Goal: Use online tool/utility: Utilize a website feature to perform a specific function

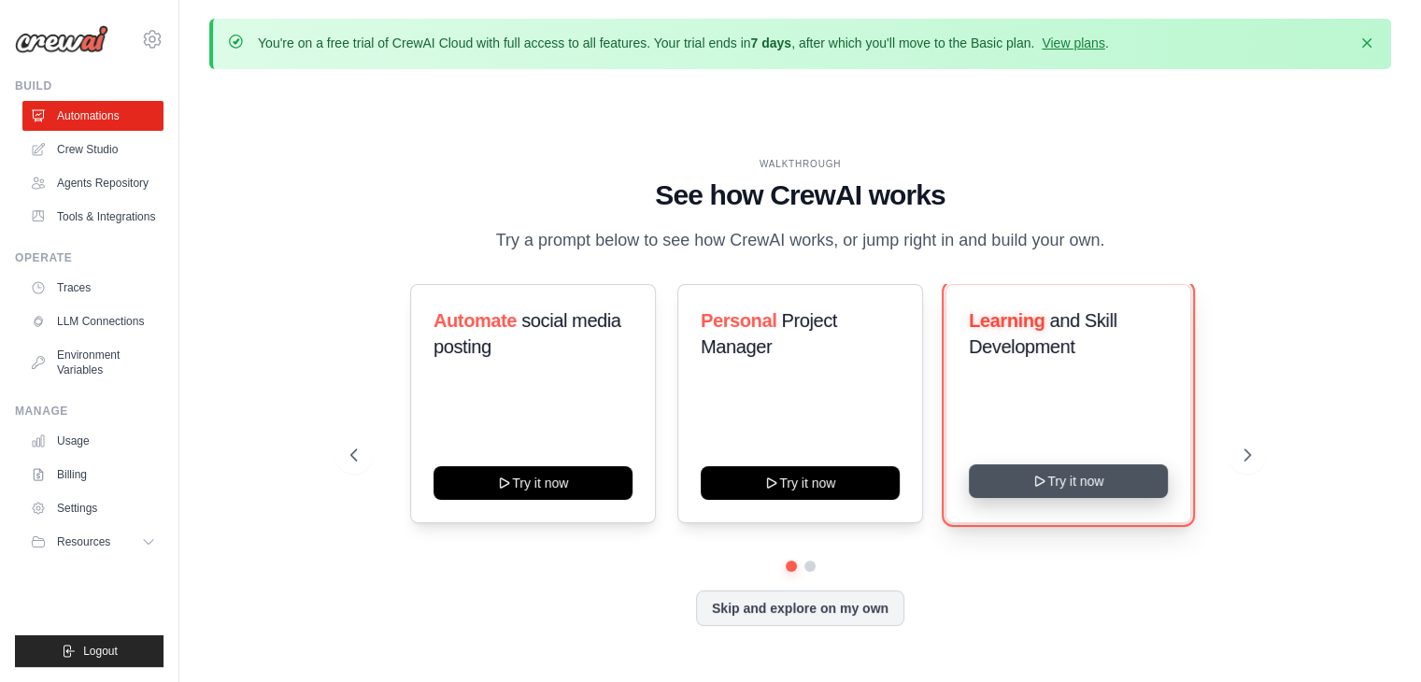
click at [1109, 477] on button "Try it now" at bounding box center [1068, 481] width 199 height 34
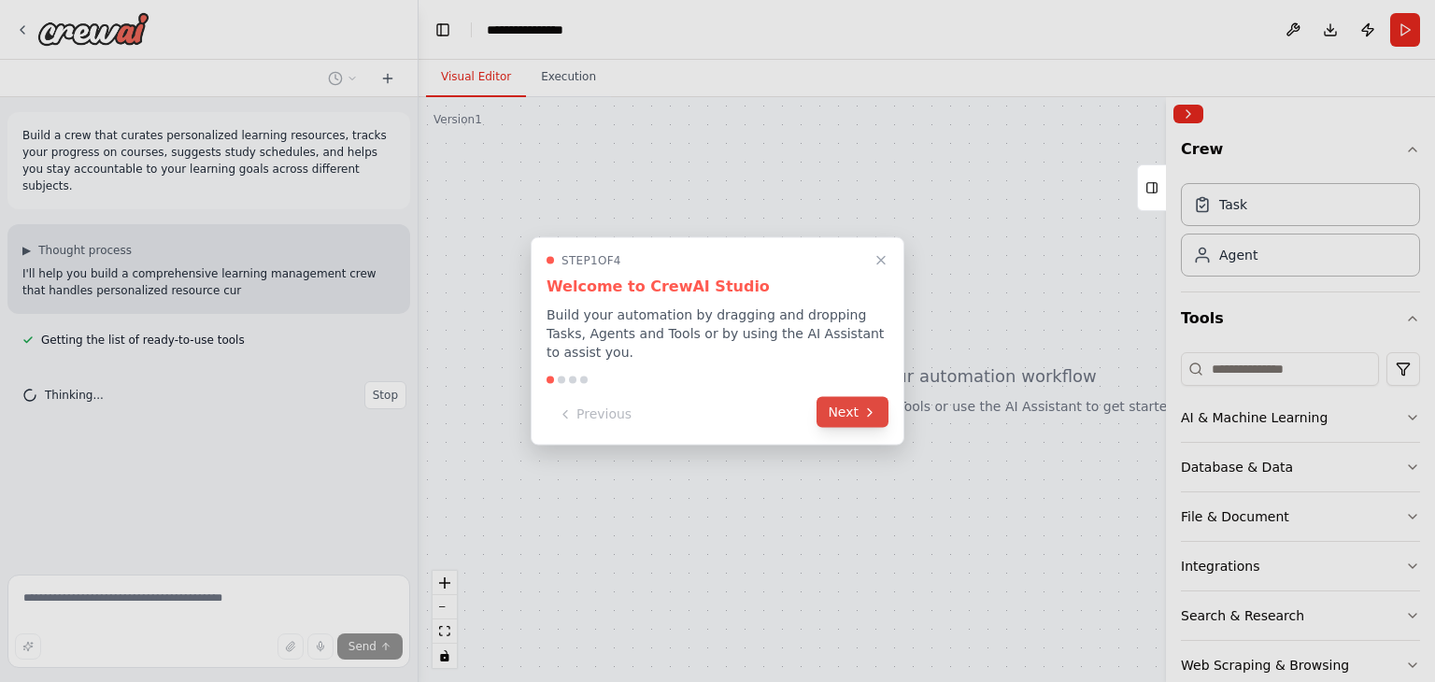
click at [864, 408] on icon at bounding box center [870, 412] width 15 height 15
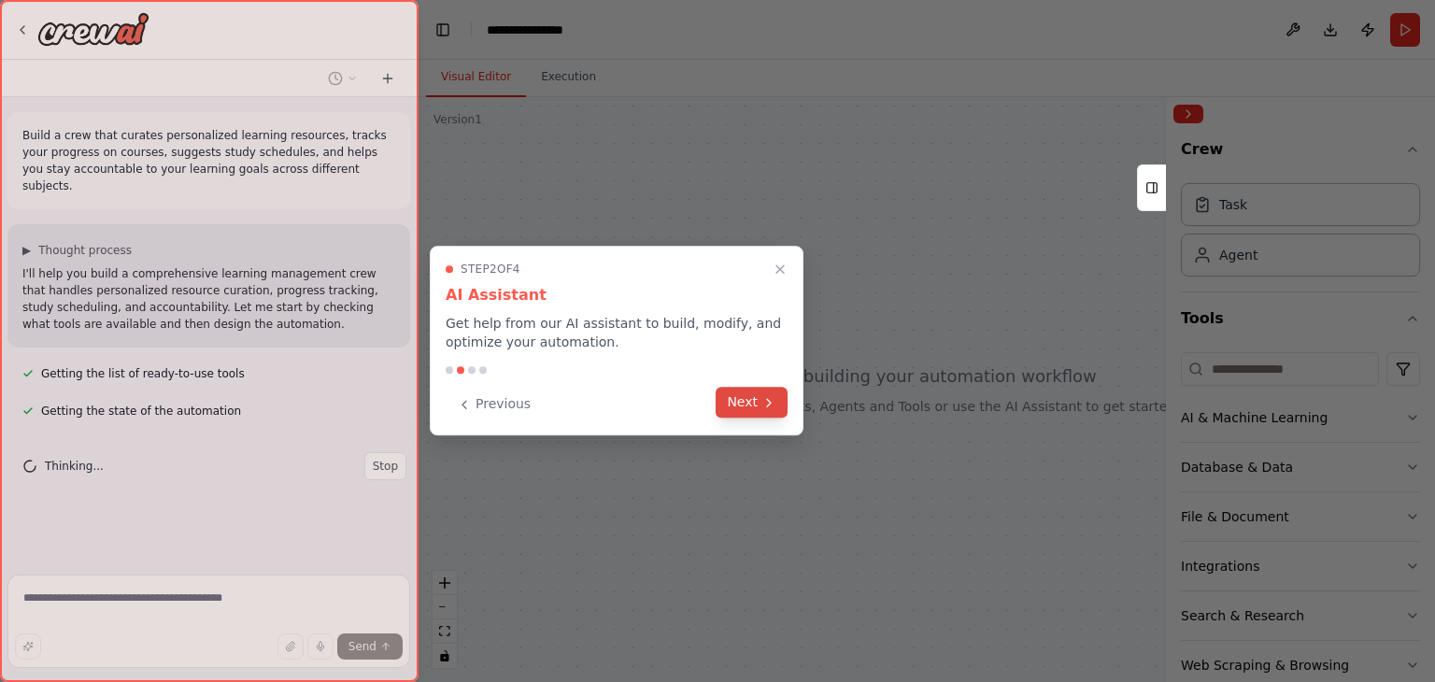
click at [749, 398] on button "Next" at bounding box center [752, 402] width 72 height 31
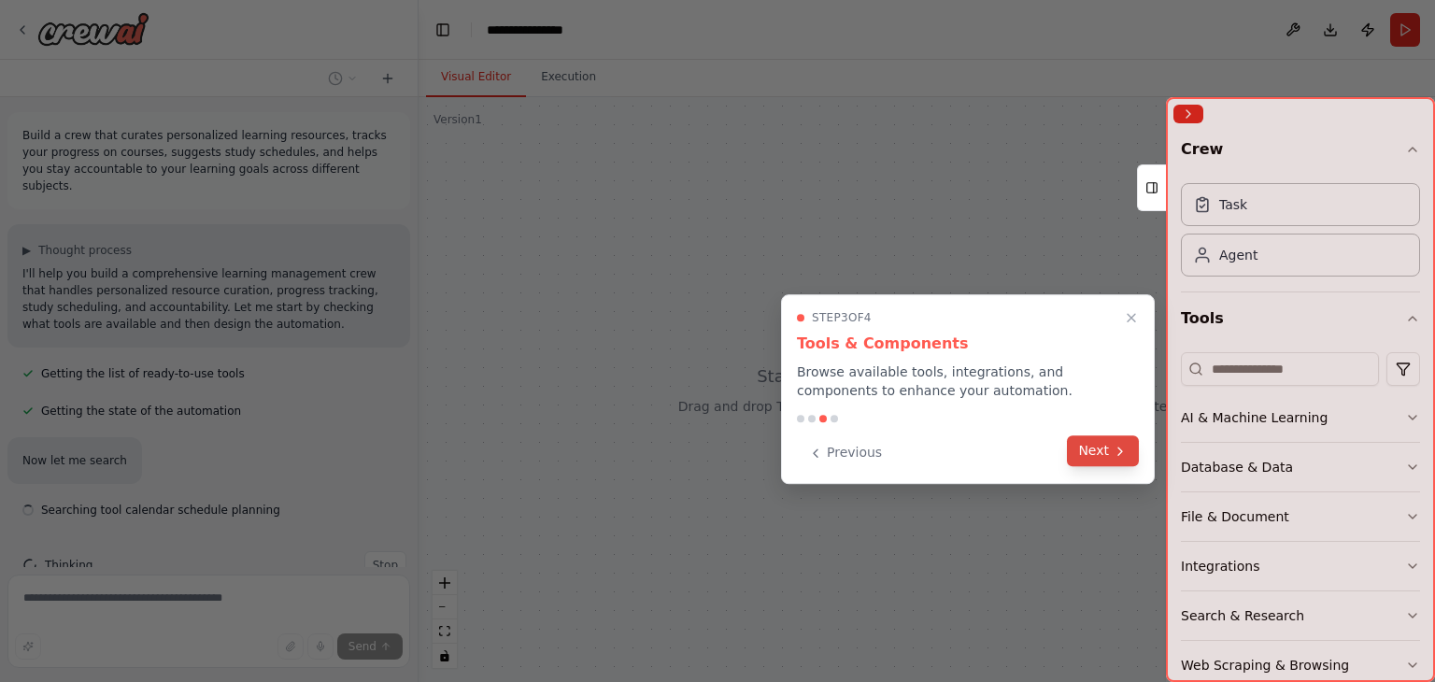
scroll to position [23, 0]
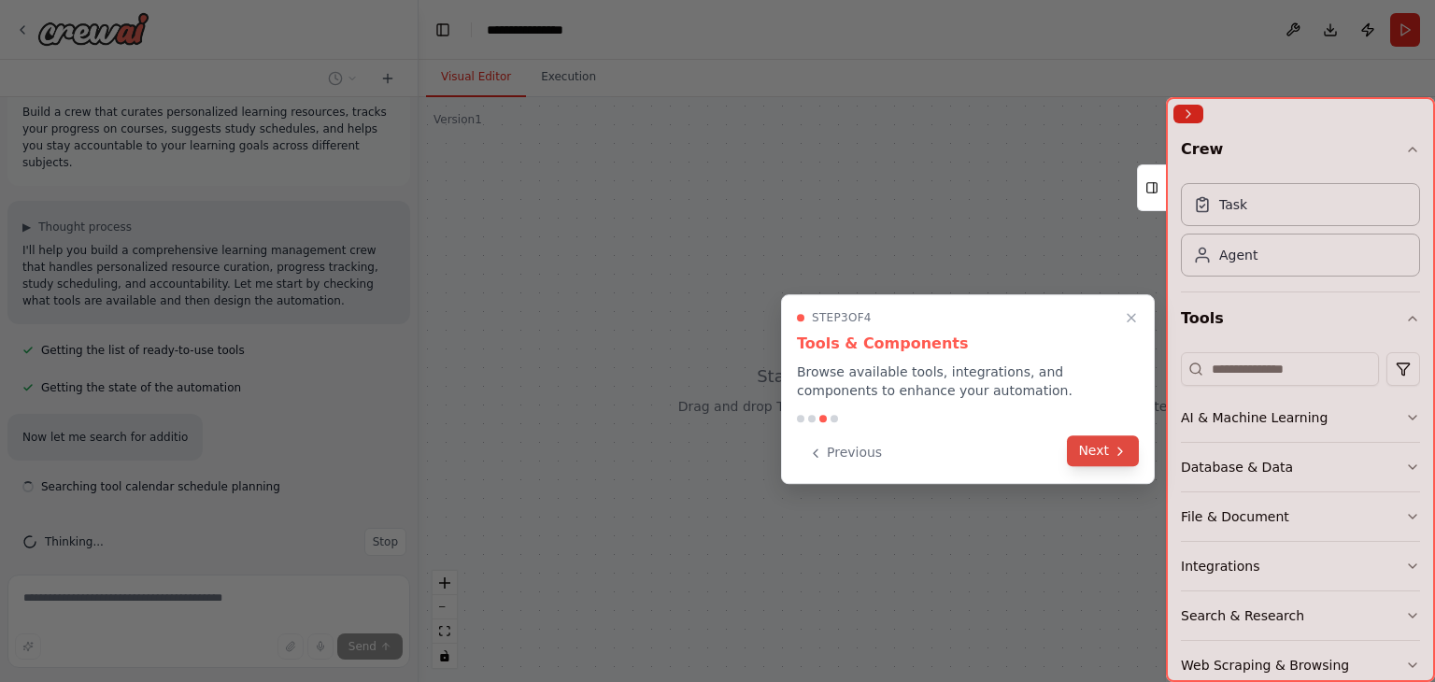
click at [1110, 464] on button "Next" at bounding box center [1103, 450] width 72 height 31
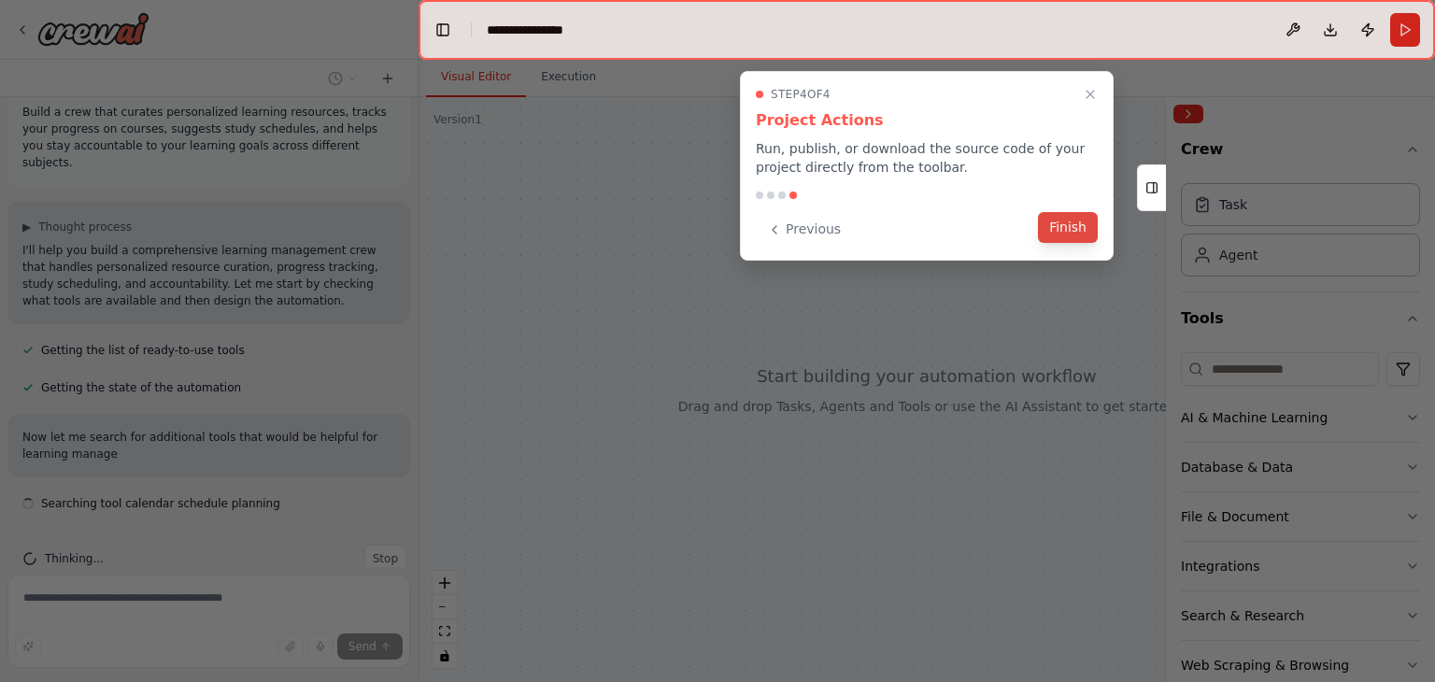
scroll to position [41, 0]
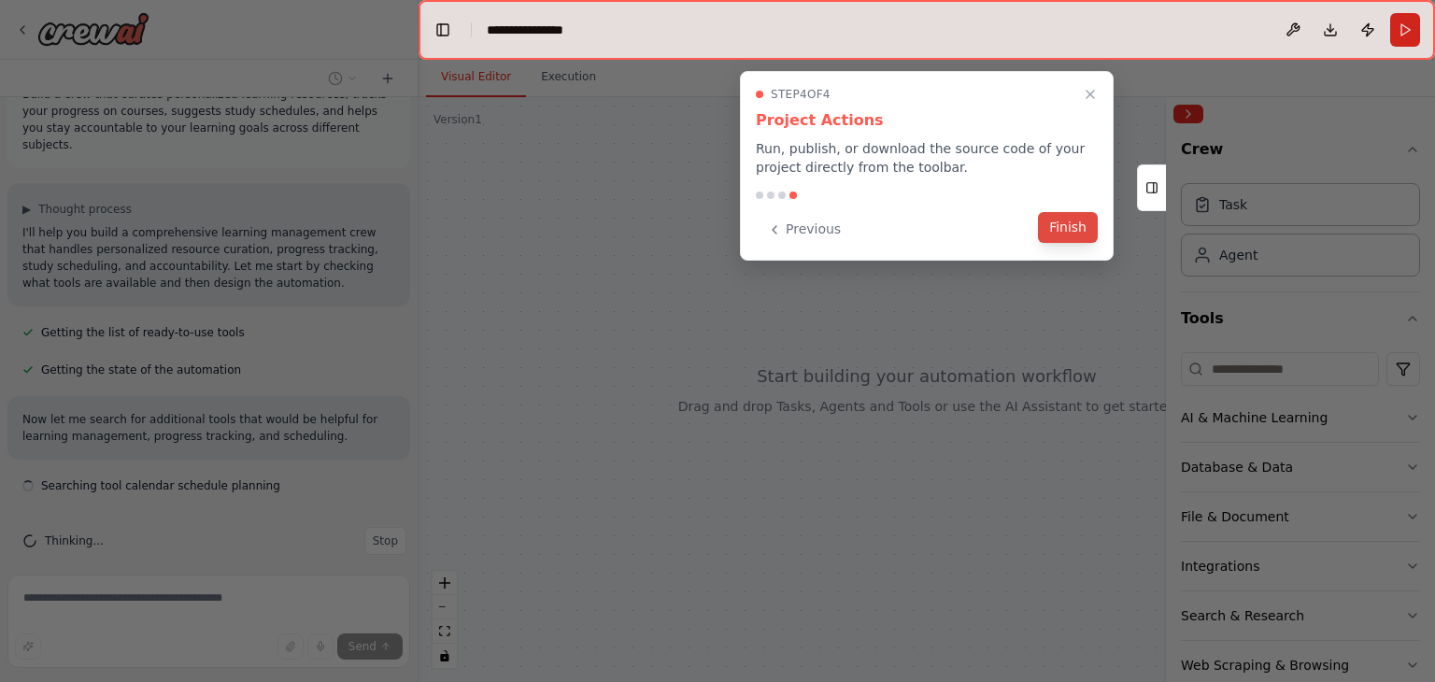
click at [1082, 217] on button "Finish" at bounding box center [1068, 227] width 60 height 31
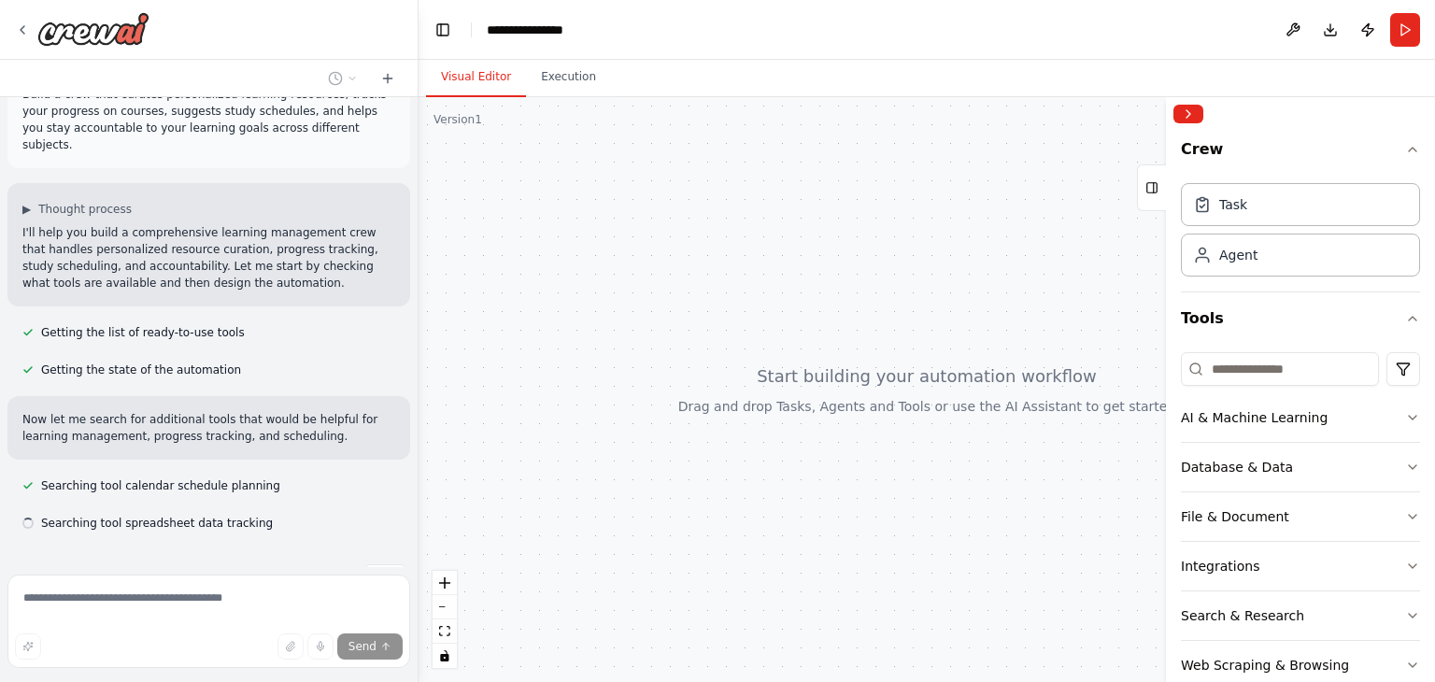
scroll to position [79, 0]
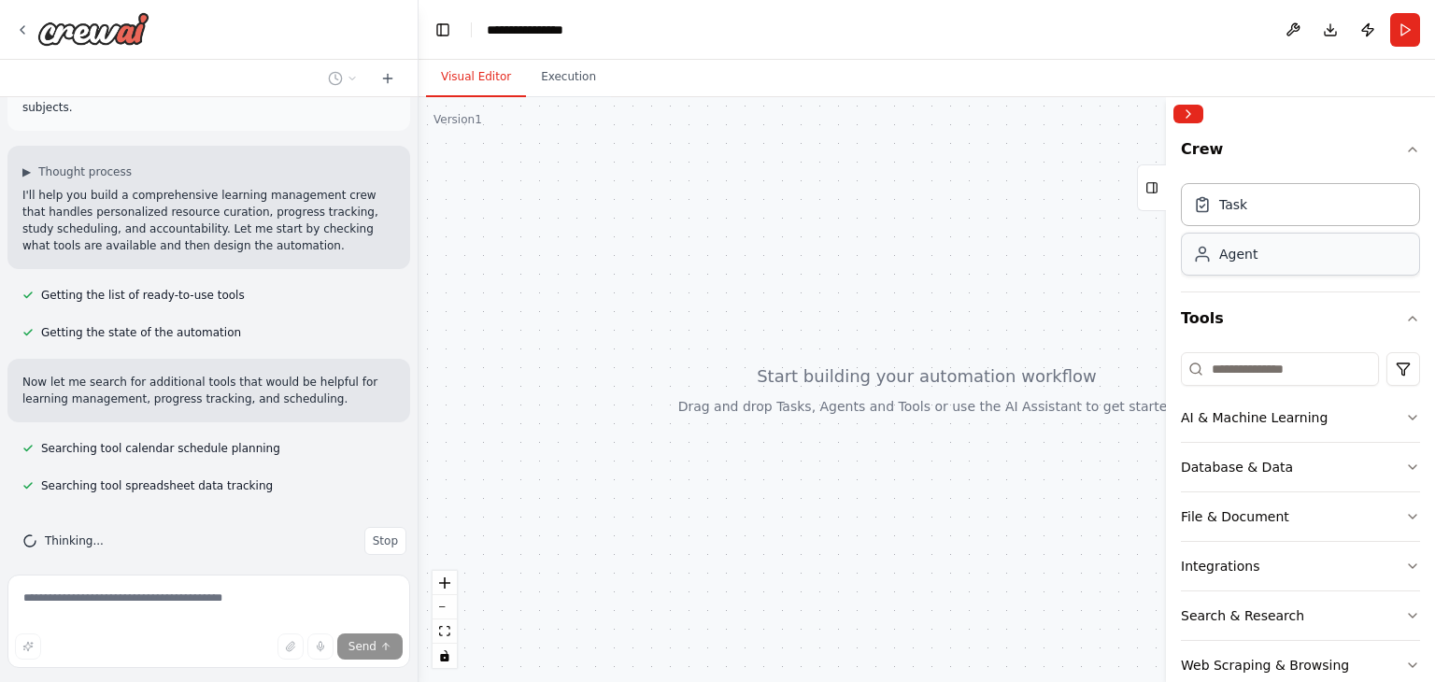
click at [1317, 253] on div "Agent" at bounding box center [1300, 254] width 239 height 43
